Goal: Find specific page/section: Find specific page/section

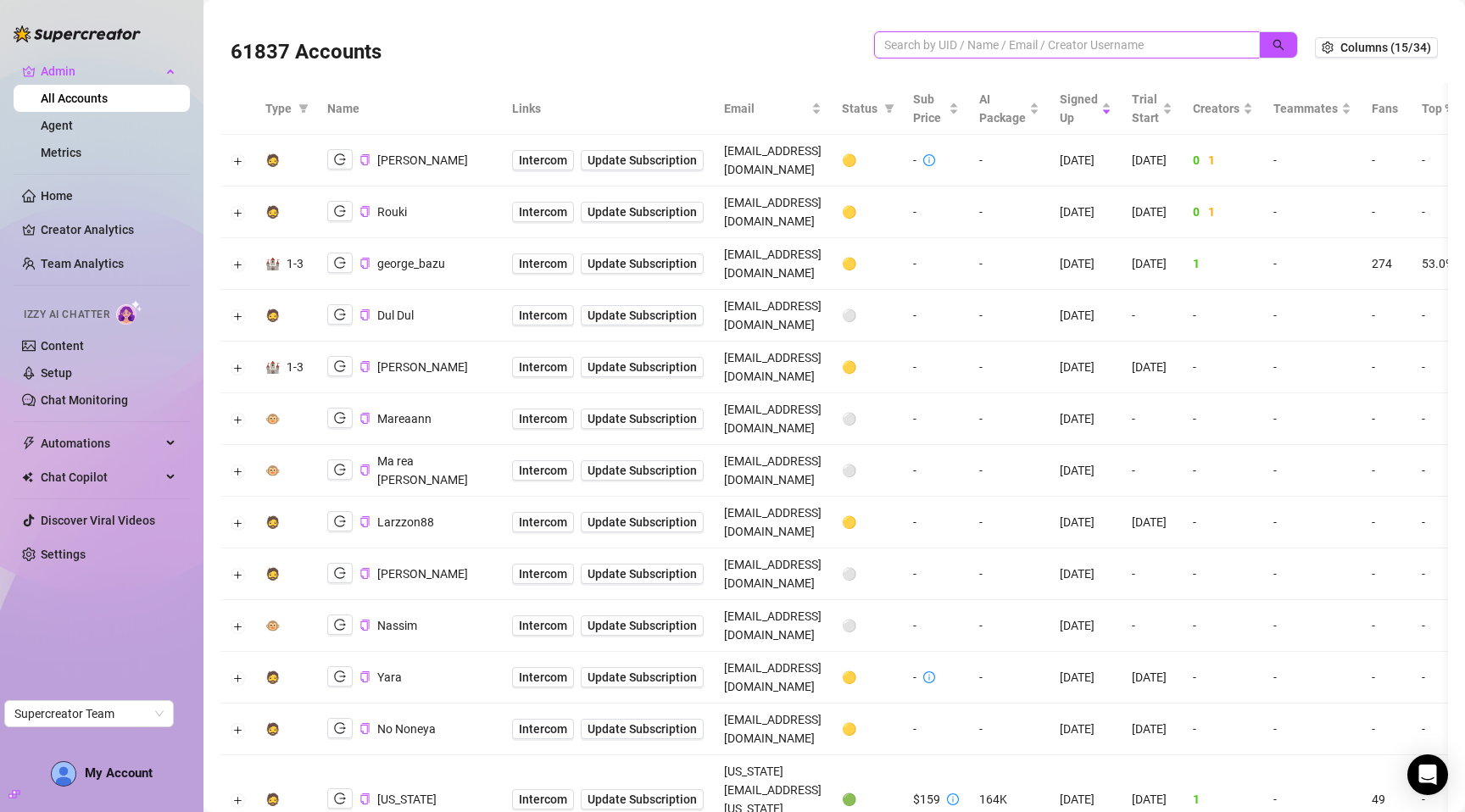
click at [1090, 41] on input "search" at bounding box center [1060, 45] width 352 height 19
paste input "amt6oJ8sRzSDoJpkLiCyIyCysB82"
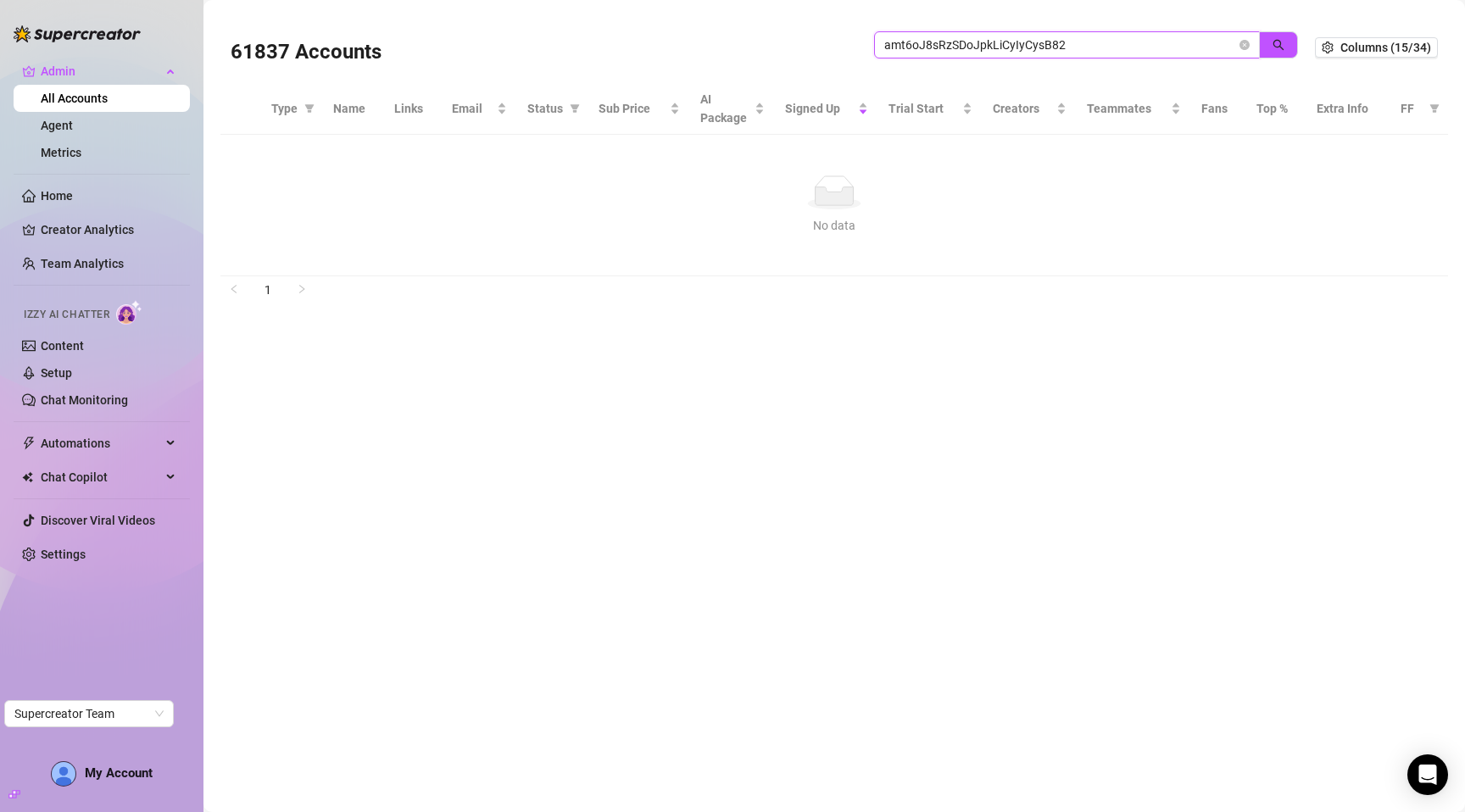
click at [965, 46] on input "amt6oJ8sRzSDoJpkLiCyIyCysB82" at bounding box center [1060, 45] width 352 height 19
paste input "x2LtXaduyyLjZ1ylSYJfGliBiM73"
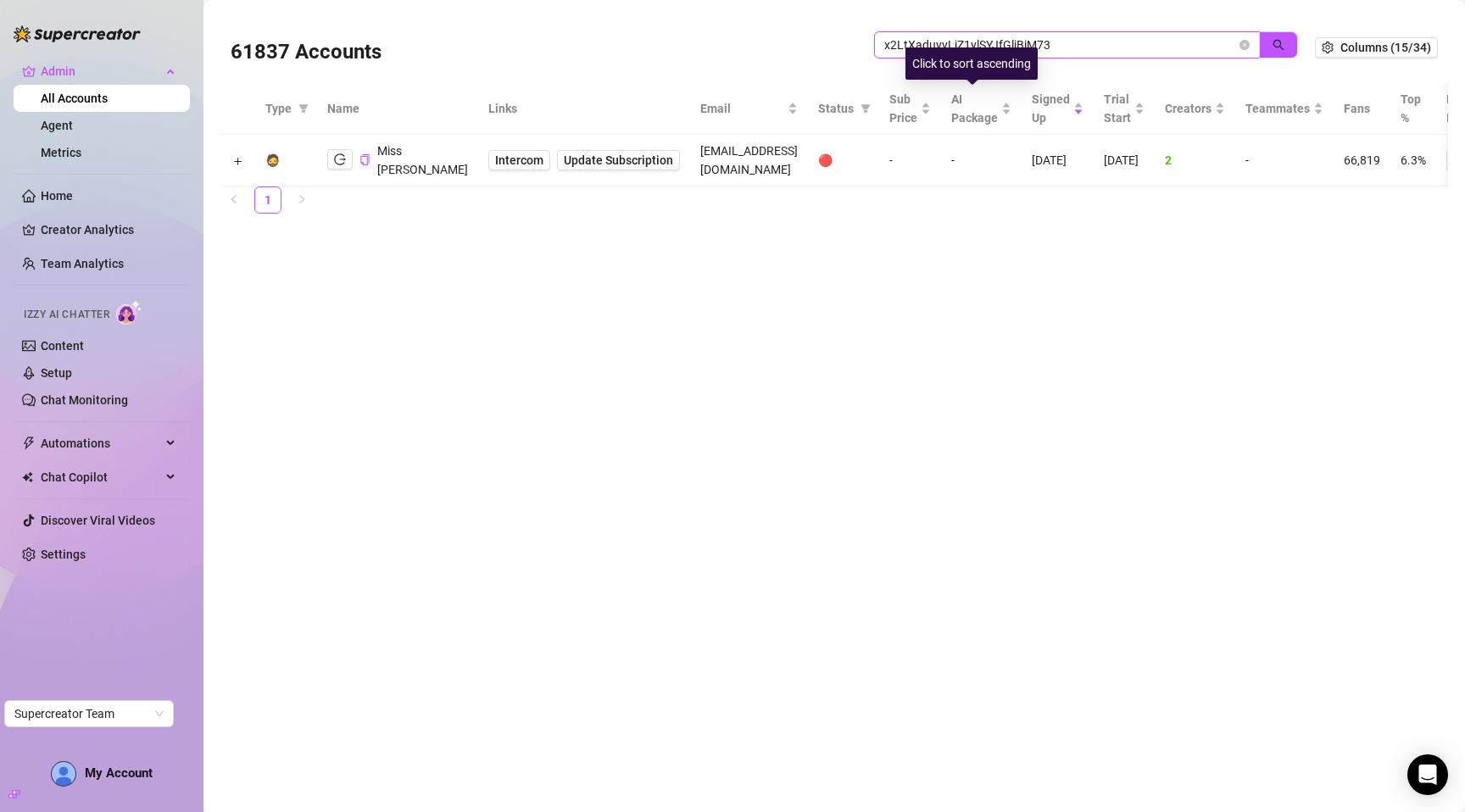
click at [961, 43] on input "x2LtXaduyyLjZ1ylSYJfGliBiM73" at bounding box center [1060, 45] width 352 height 19
paste input "ZCDAWePJ41YAfQ23Yhbu4WteSnH2"
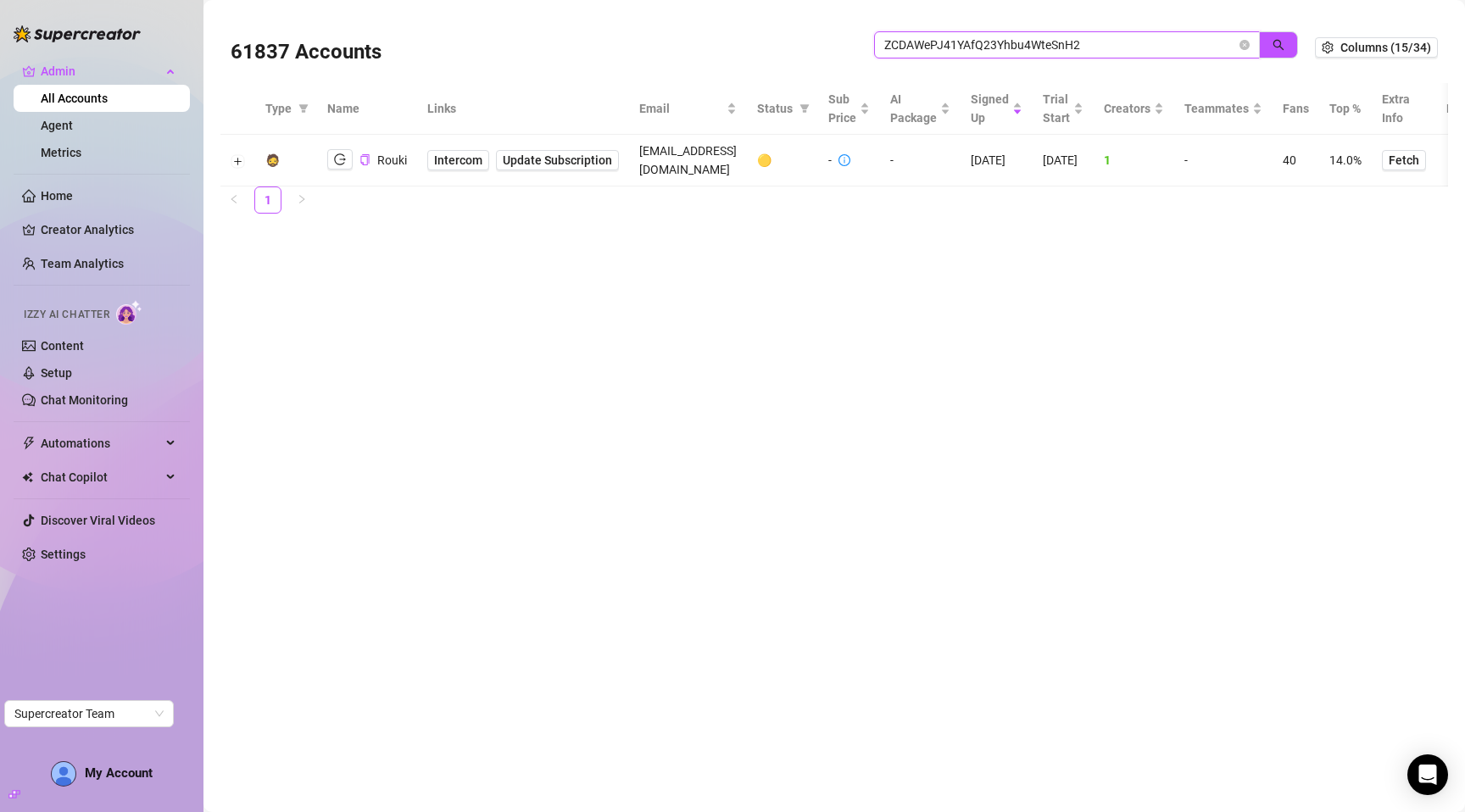
click at [941, 40] on input "ZCDAWePJ41YAfQ23Yhbu4WteSnH2" at bounding box center [1060, 45] width 352 height 19
click at [942, 40] on input "ZCDAWePJ41YAfQ23Yhbu4WteSnH2" at bounding box center [1060, 45] width 352 height 19
paste input "bNU7igdyubN32RAqO4aSwM69jzD3"
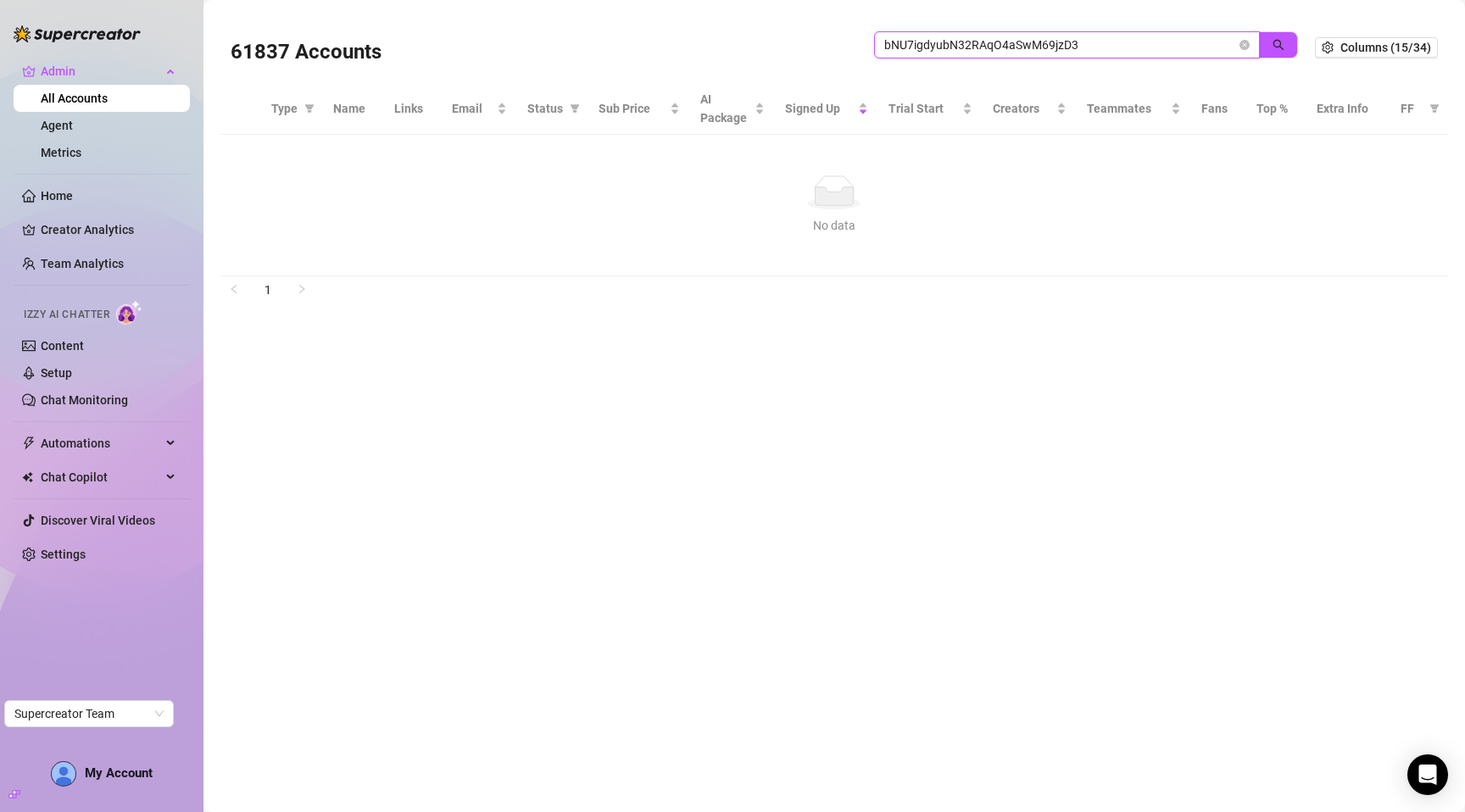
paste input "hq1rAobT2GSQZLie0ILdI8nPIQp1"
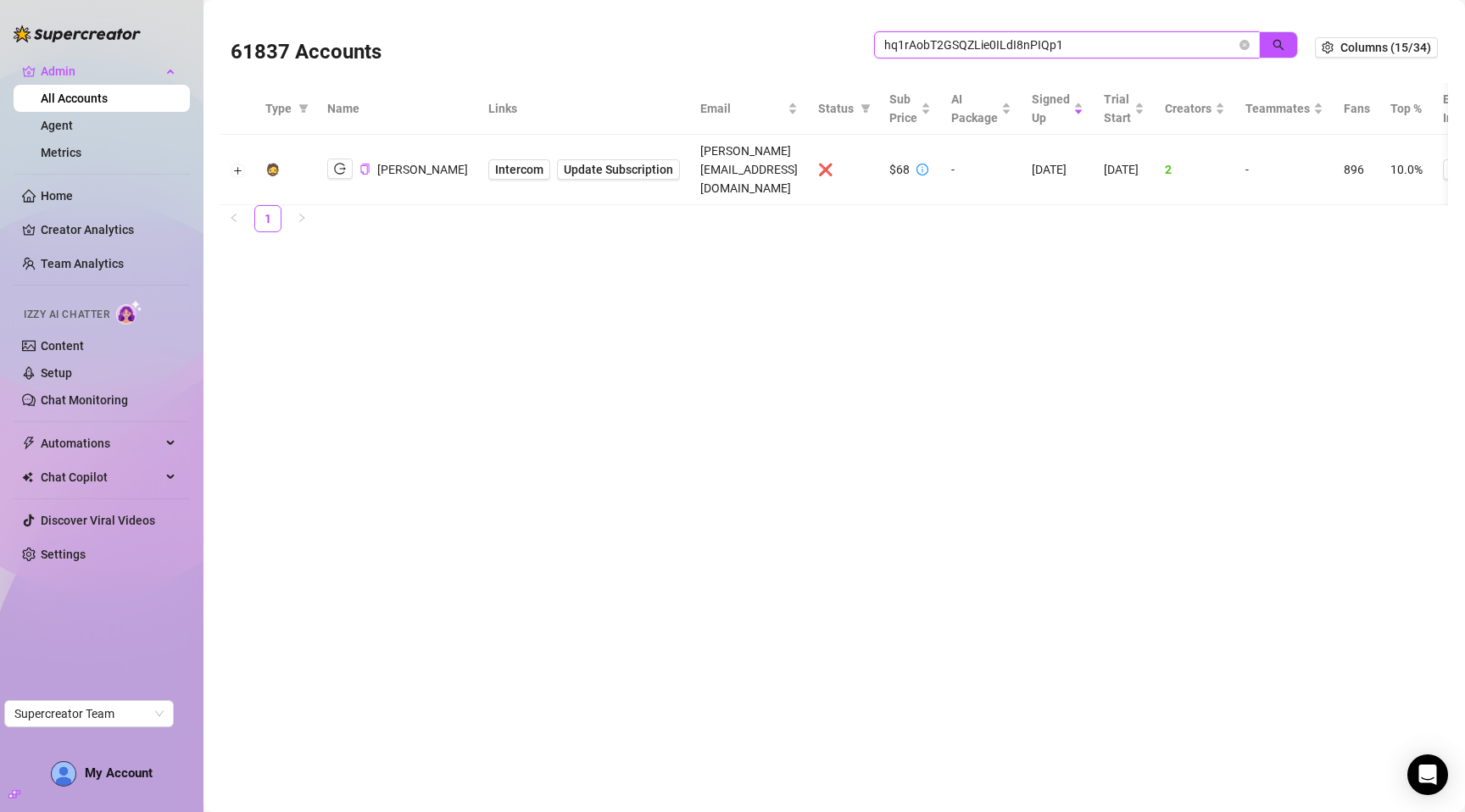
click at [912, 46] on input "hq1rAobT2GSQZLie0ILdI8nPIQp1" at bounding box center [1060, 45] width 352 height 19
paste input "4zxUiW6zTfasxQ7NF9Kw4gQ67PC2"
paste input "xZ0uJ9dYfPRbpPrtSFkExTabHhl"
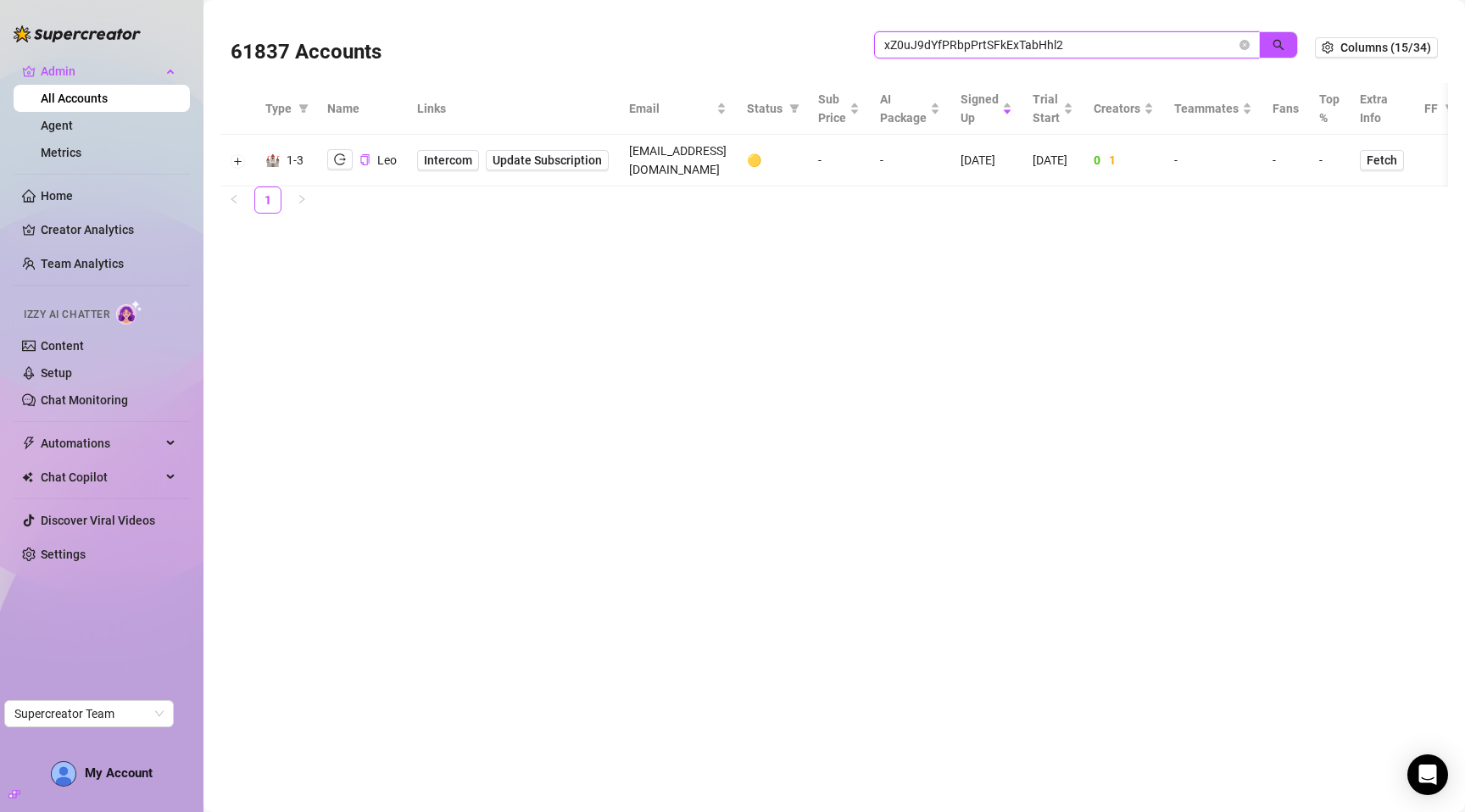
paste input "fibzx3jJrgPbWdJEkEN3sg7x35T"
type input "fibzx3jJrgPbWdJEkEN3sg7x35T2"
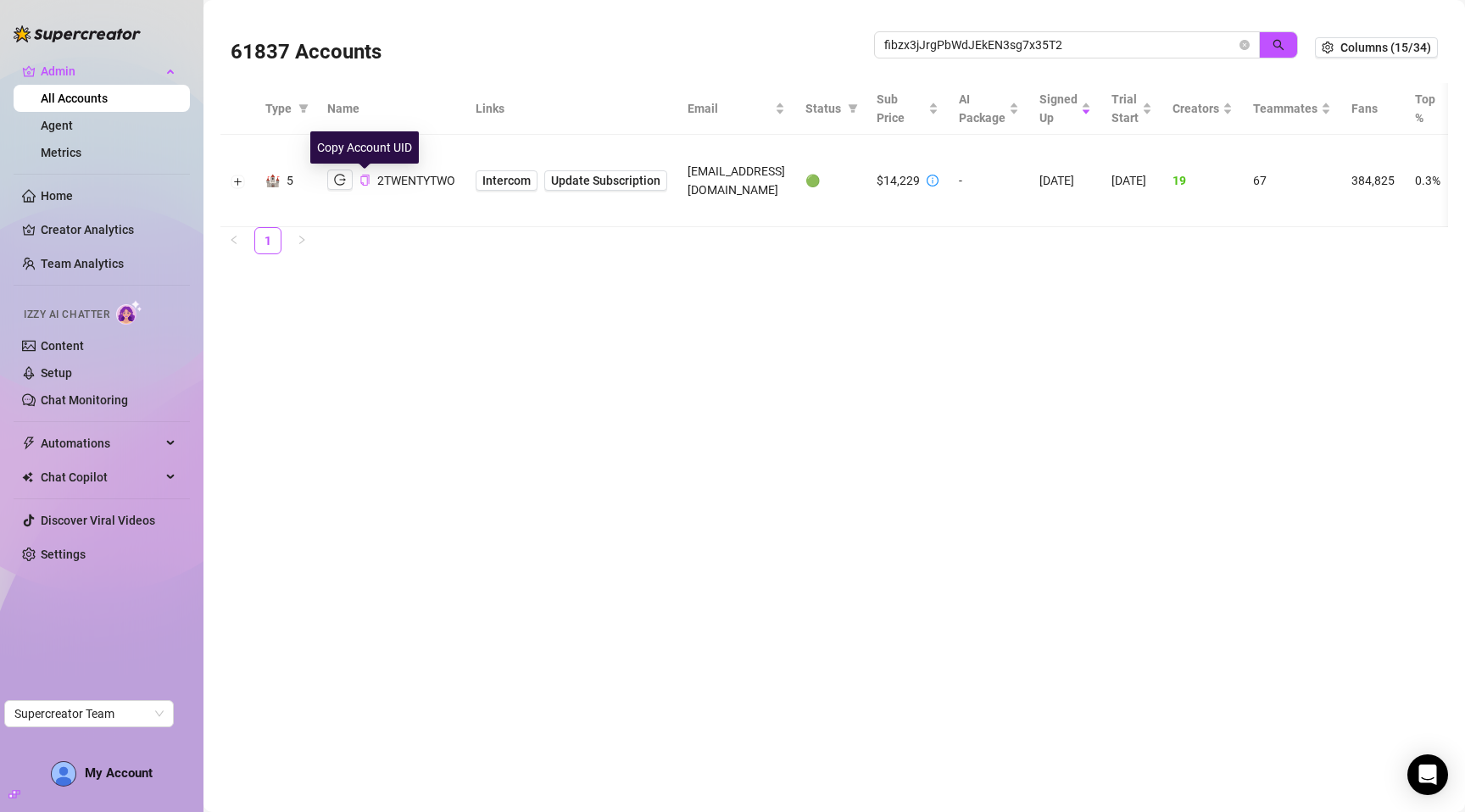
click at [368, 186] on button "Copy Account UID" at bounding box center [365, 180] width 11 height 13
click at [931, 29] on div "61837 Accounts fibzx3jJrgPbWdJEkEN3sg7x35T2" at bounding box center [773, 47] width 1084 height 58
click at [934, 42] on input "fibzx3jJrgPbWdJEkEN3sg7x35T2" at bounding box center [1060, 45] width 352 height 19
paste input "3fDIQRJjvhZcxWLwqdwdcWtoh4"
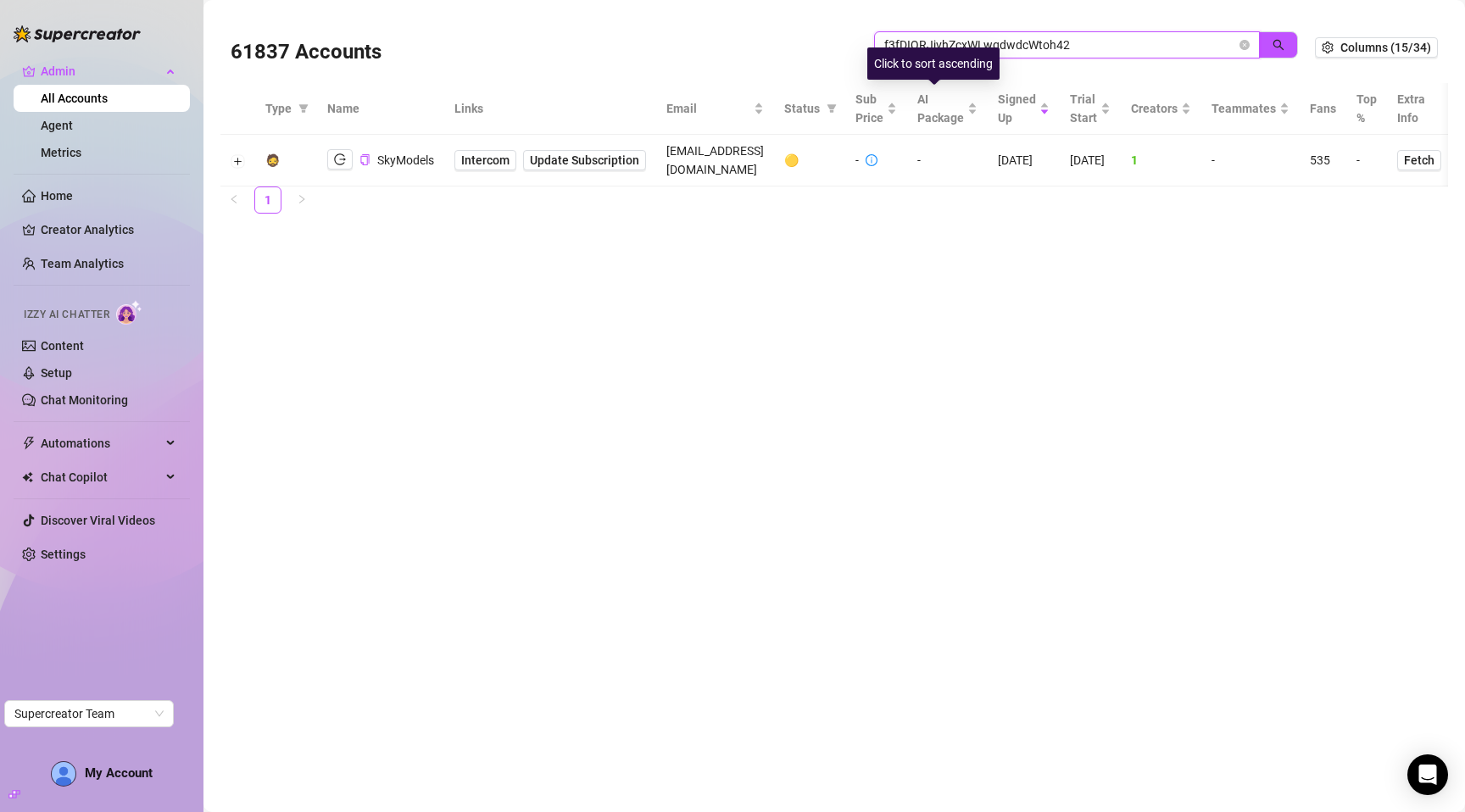
paste input "FxcQDEvtSkRFQal9JYtFv9fMqx"
type input "FxcQDEvtSkRFQal9JYtFv9fMqx42"
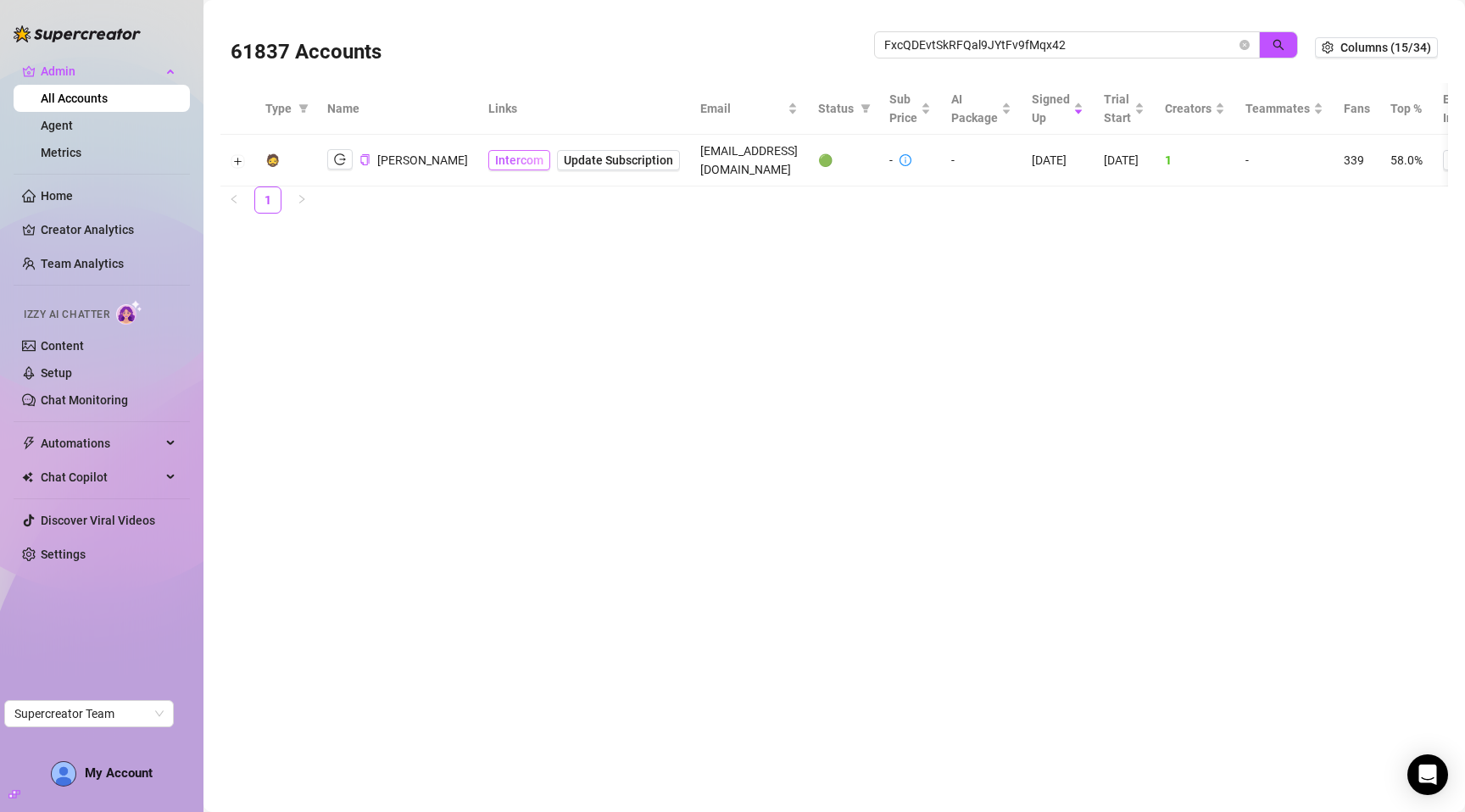
click at [493, 157] on link "Intercom" at bounding box center [520, 160] width 62 height 21
click at [366, 154] on icon "copy" at bounding box center [365, 159] width 9 height 11
click at [945, 46] on input "FxcQDEvtSkRFQal9JYtFv9fMqx42" at bounding box center [1060, 45] width 352 height 19
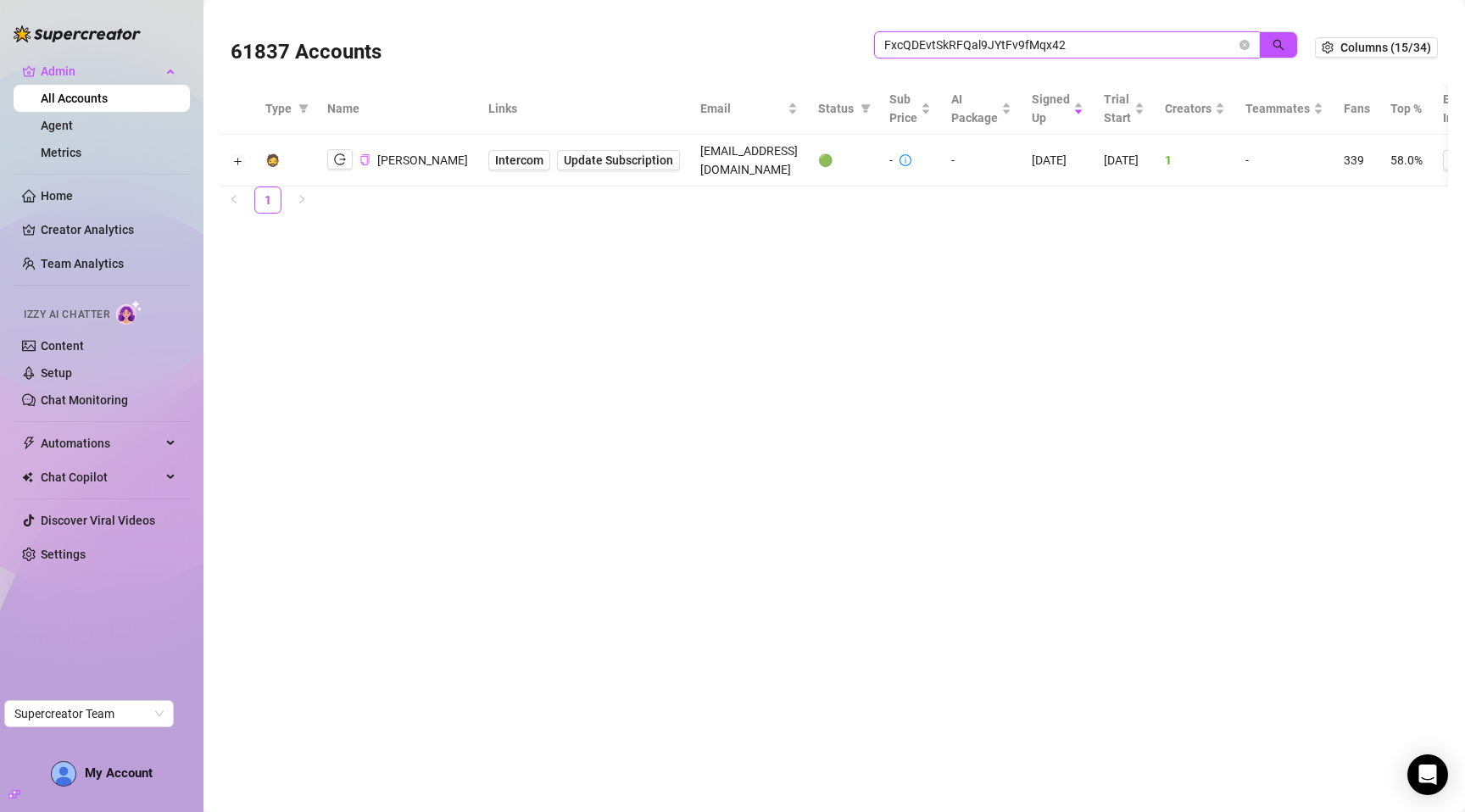
paste input "4zxUiW6zTfasxQ7NF9Kw4gQ67PC"
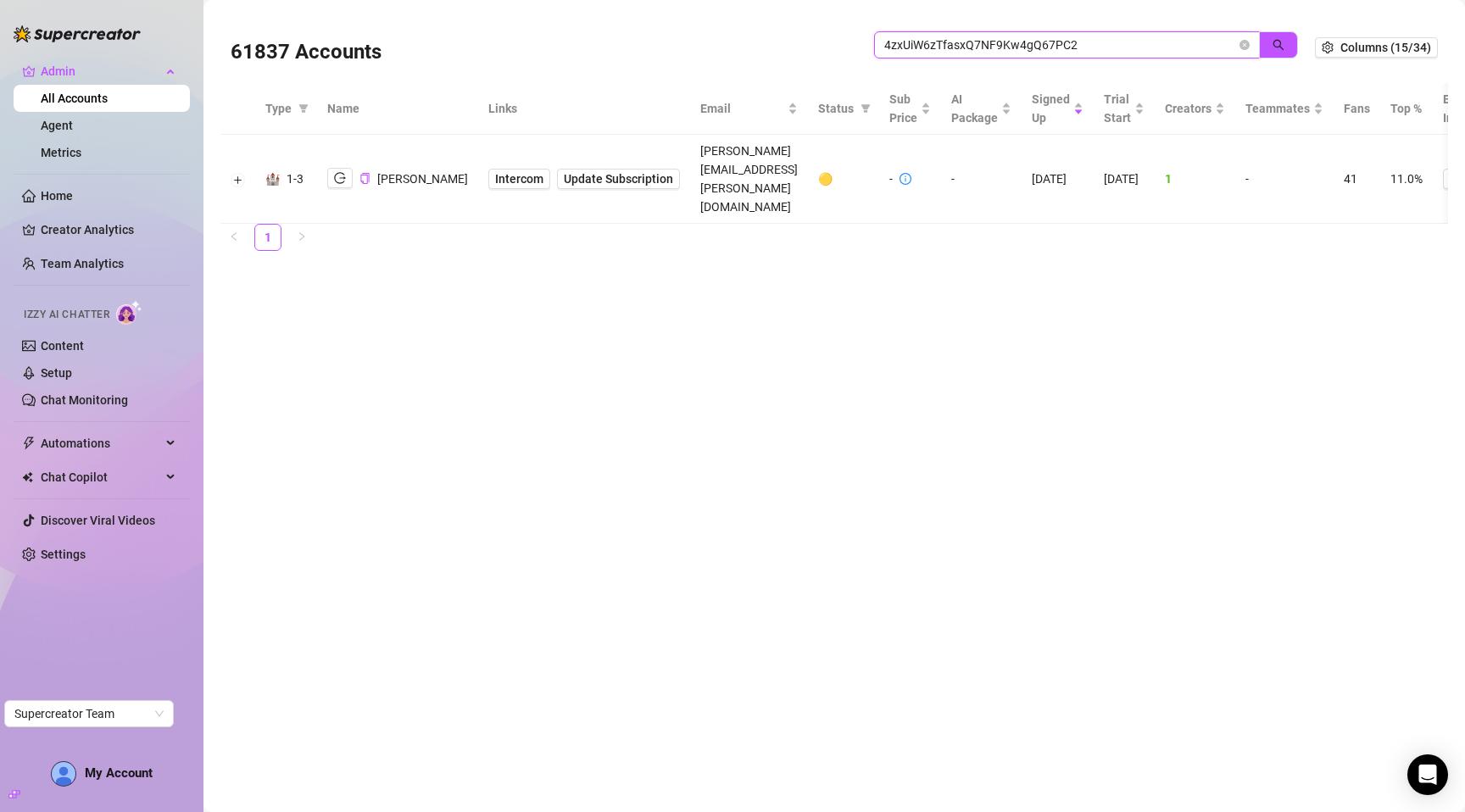
click at [1004, 40] on input "4zxUiW6zTfasxQ7NF9Kw4gQ67PC2" at bounding box center [1060, 45] width 352 height 19
paste input "cM2U1sMY3tMjXs2p5P6n8Y6yhQ23"
type input "cM2U1sMY3tMjXs2p5P6n8Y6yhQ23"
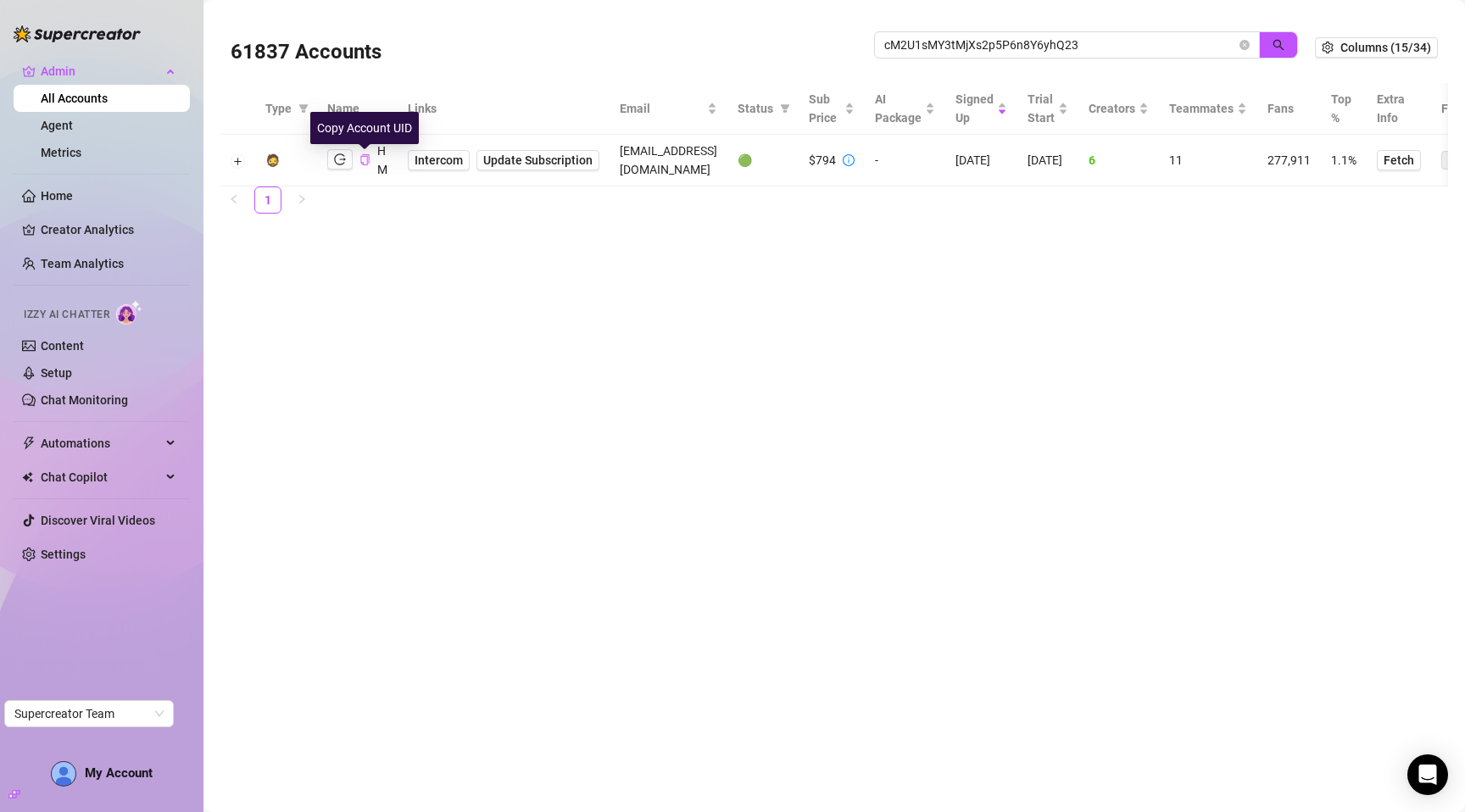
click at [366, 164] on icon "copy" at bounding box center [365, 159] width 9 height 11
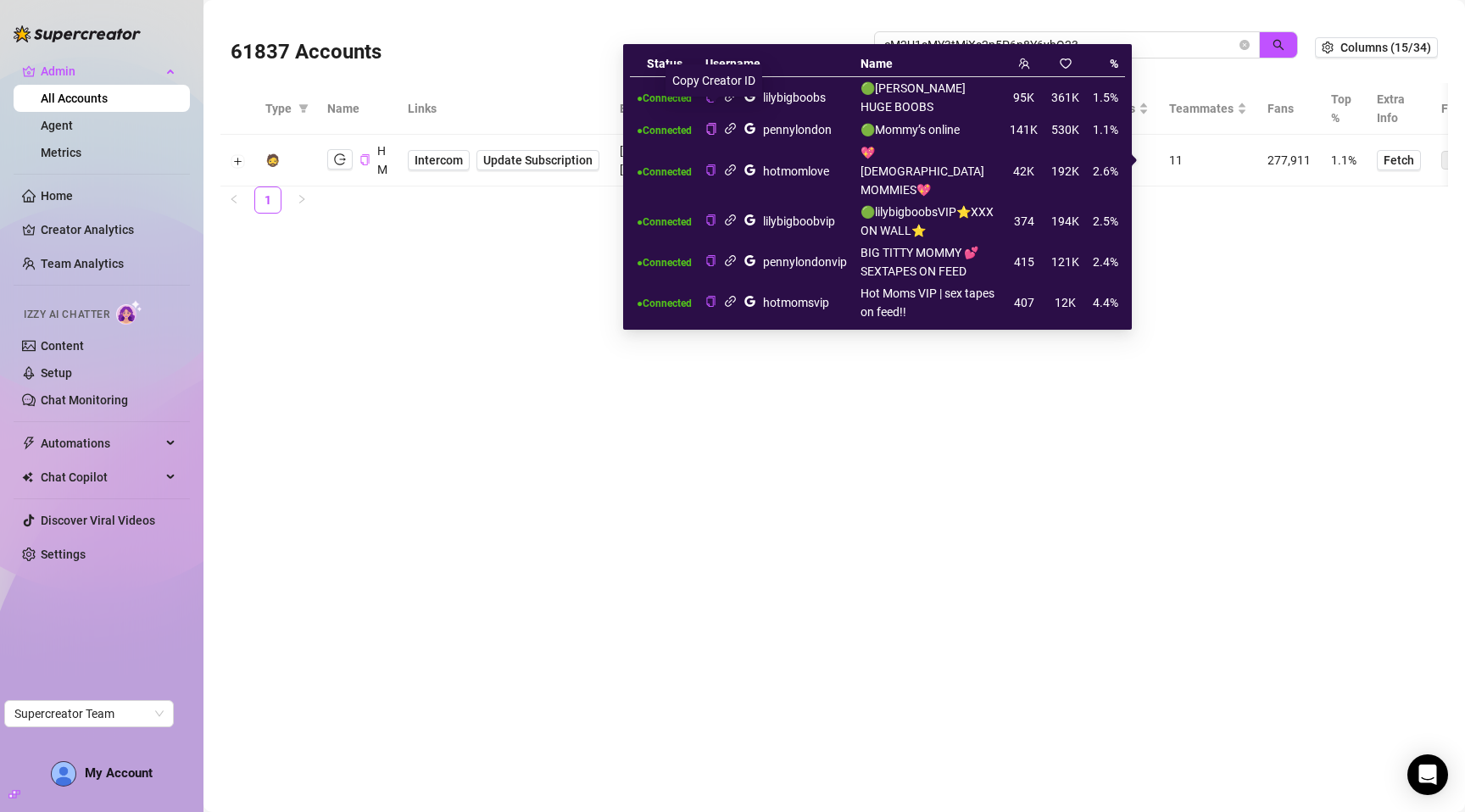
click at [716, 123] on icon "copy" at bounding box center [711, 128] width 11 height 11
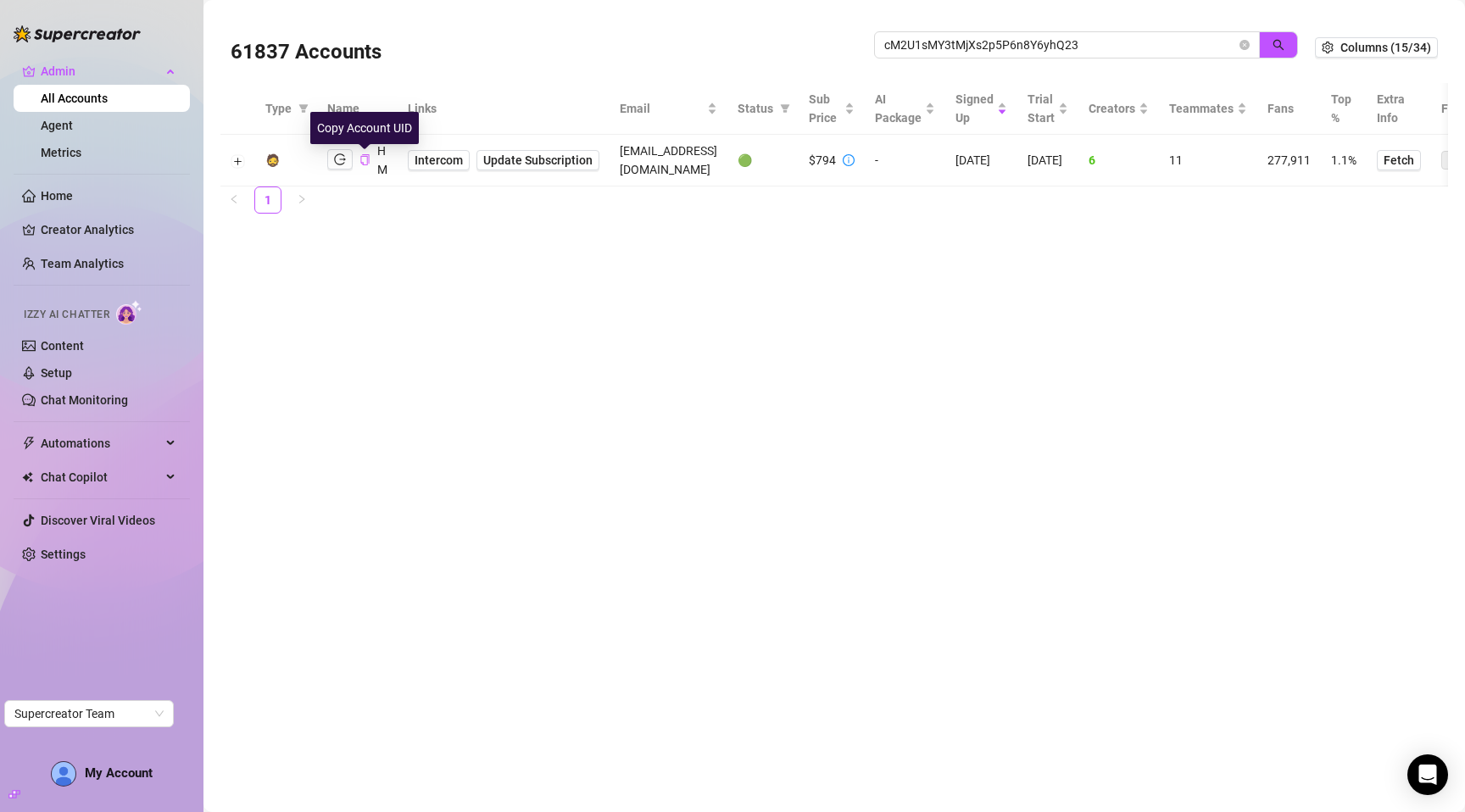
click at [366, 163] on icon "copy" at bounding box center [365, 159] width 9 height 11
click at [822, 395] on main "61837 Accounts cM2U1sMY3tMjXs2p5P6n8Y6yhQ23 Columns (15/34) Type Name Links Ema…" at bounding box center [834, 406] width 1261 height 812
click at [344, 169] on div at bounding box center [340, 159] width 26 height 22
click at [342, 160] on icon "logout" at bounding box center [340, 159] width 12 height 12
click at [942, 46] on input "cM2U1sMY3tMjXs2p5P6n8Y6yhQ23" at bounding box center [1060, 45] width 352 height 19
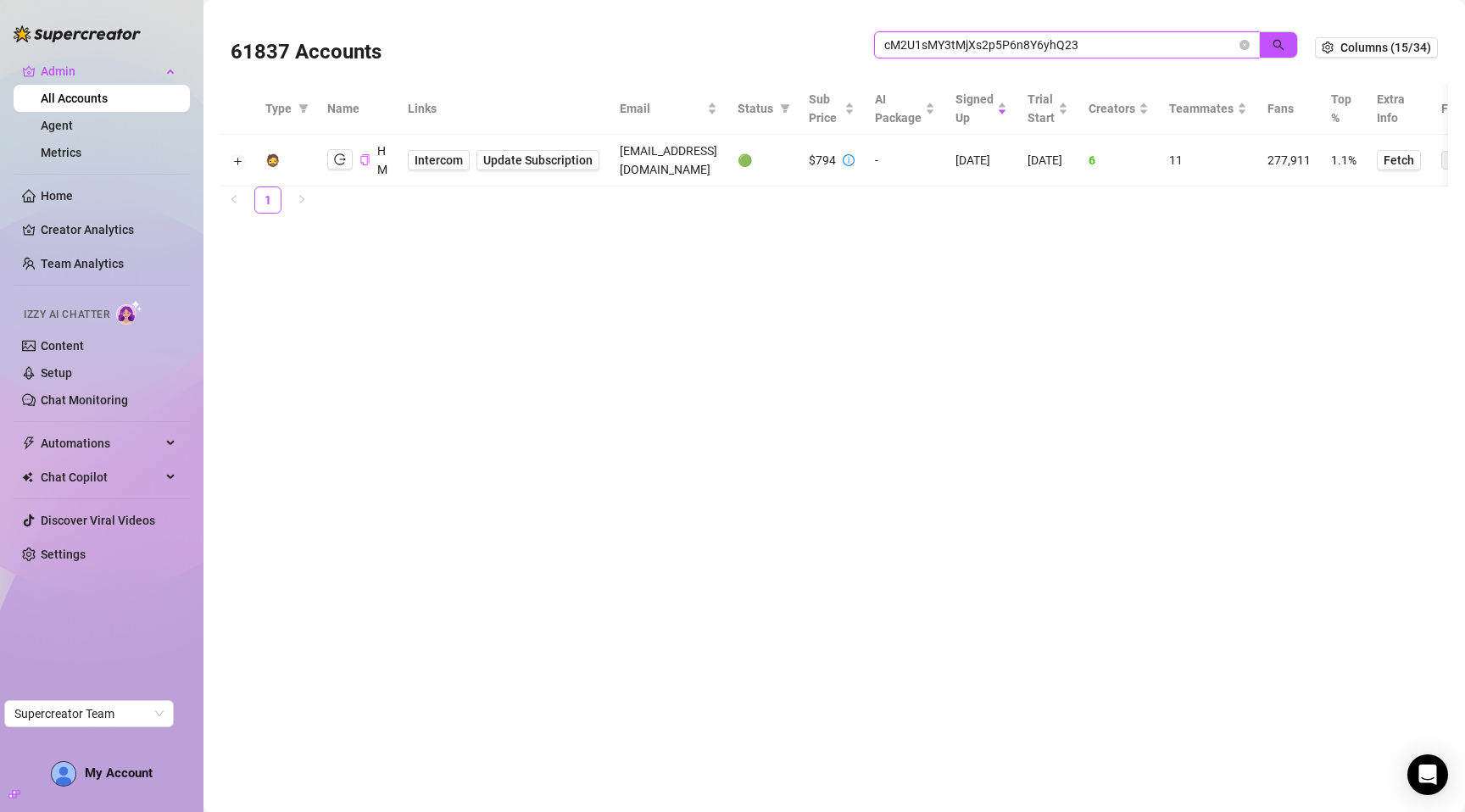
click at [942, 46] on input "cM2U1sMY3tMjXs2p5P6n8Y6yhQ23" at bounding box center [1060, 45] width 352 height 19
paste input "hq1rAobT2GSQZLie0ILdI8nPIQp1"
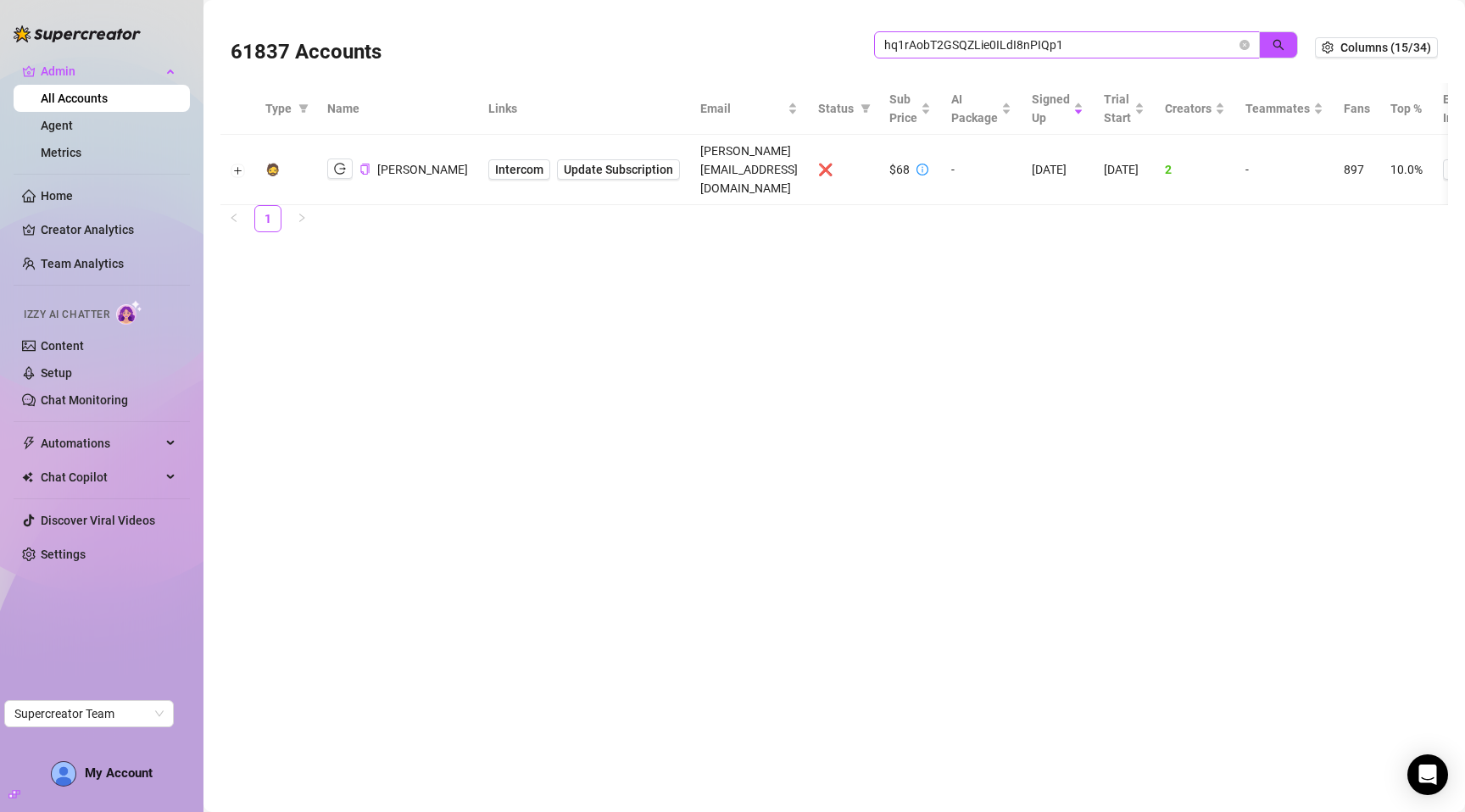
click at [910, 34] on span "hq1rAobT2GSQZLie0ILdI8nPIQp1" at bounding box center [1067, 45] width 385 height 28
paste input "ZCDAWePJ41YAfQ23Yhbu4WteSnH2"
type input "ZCDAWePJ41YAfQ23Yhbu4WteSnH2"
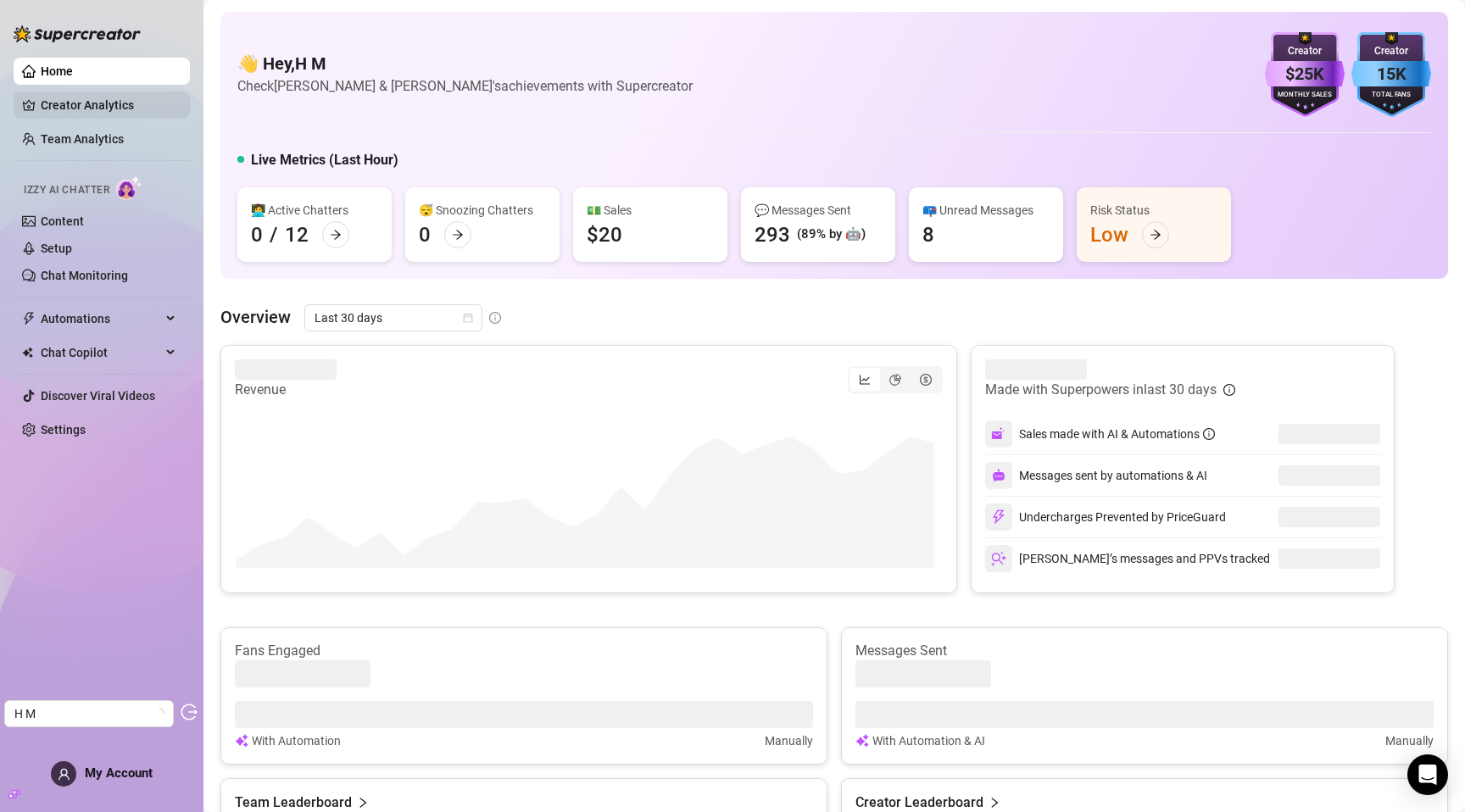
click at [104, 105] on link "Creator Analytics" at bounding box center [108, 105] width 136 height 28
